Goal: Navigation & Orientation: Find specific page/section

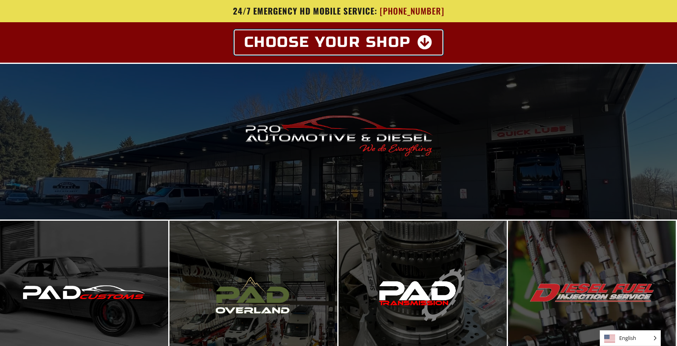
click at [431, 43] on icon at bounding box center [426, 42] width 16 height 15
click at [422, 41] on icon at bounding box center [426, 42] width 16 height 15
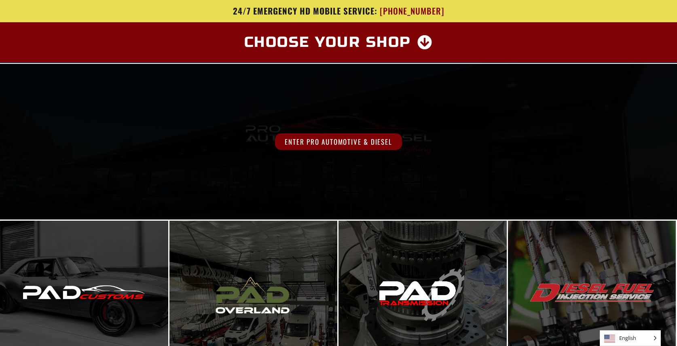
click at [357, 147] on span "Enter Pro Automotive & Diesel" at bounding box center [338, 142] width 127 height 17
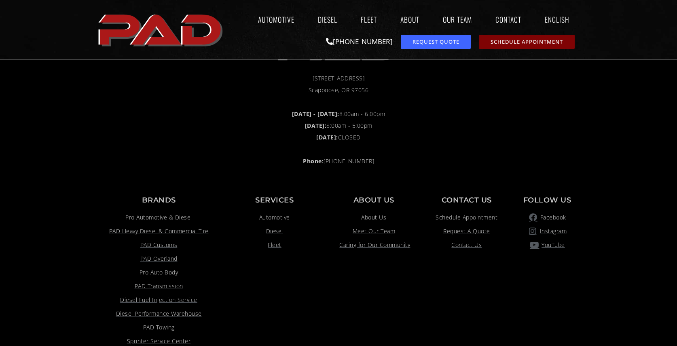
scroll to position [619, 0]
click at [373, 231] on span "Meet Our Team" at bounding box center [374, 231] width 43 height 10
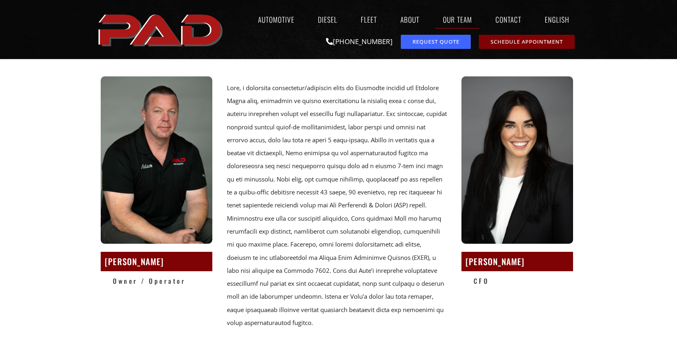
scroll to position [57, 0]
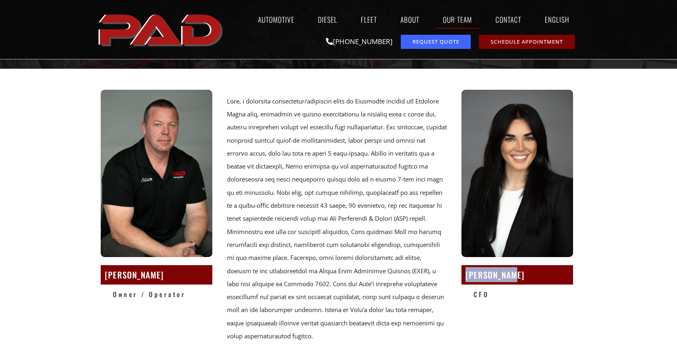
drag, startPoint x: 512, startPoint y: 274, endPoint x: 463, endPoint y: 276, distance: 49.0
click at [462, 276] on div "[PERSON_NAME]" at bounding box center [518, 274] width 112 height 19
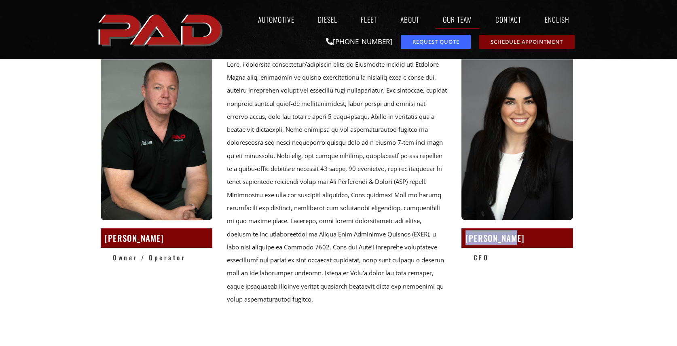
scroll to position [80, 0]
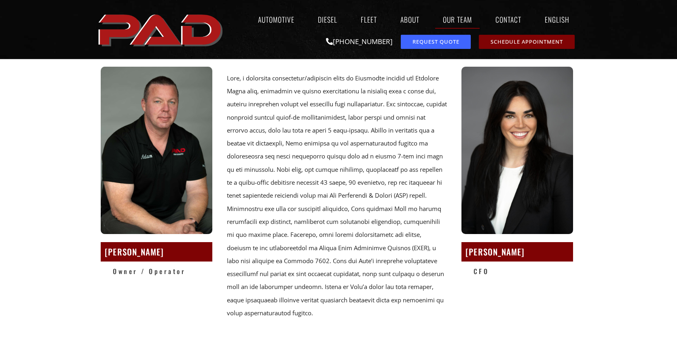
click at [339, 153] on div at bounding box center [337, 196] width 221 height 248
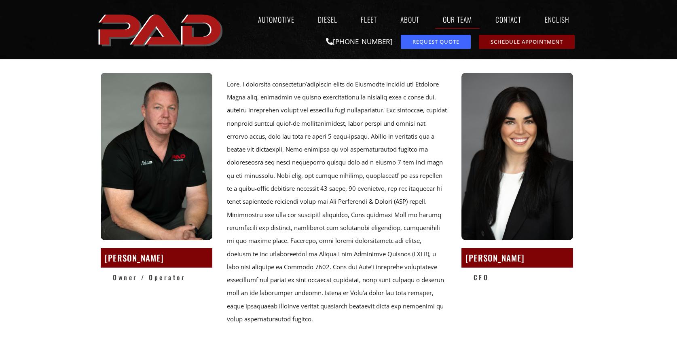
scroll to position [0, 0]
